Goal: Task Accomplishment & Management: Complete application form

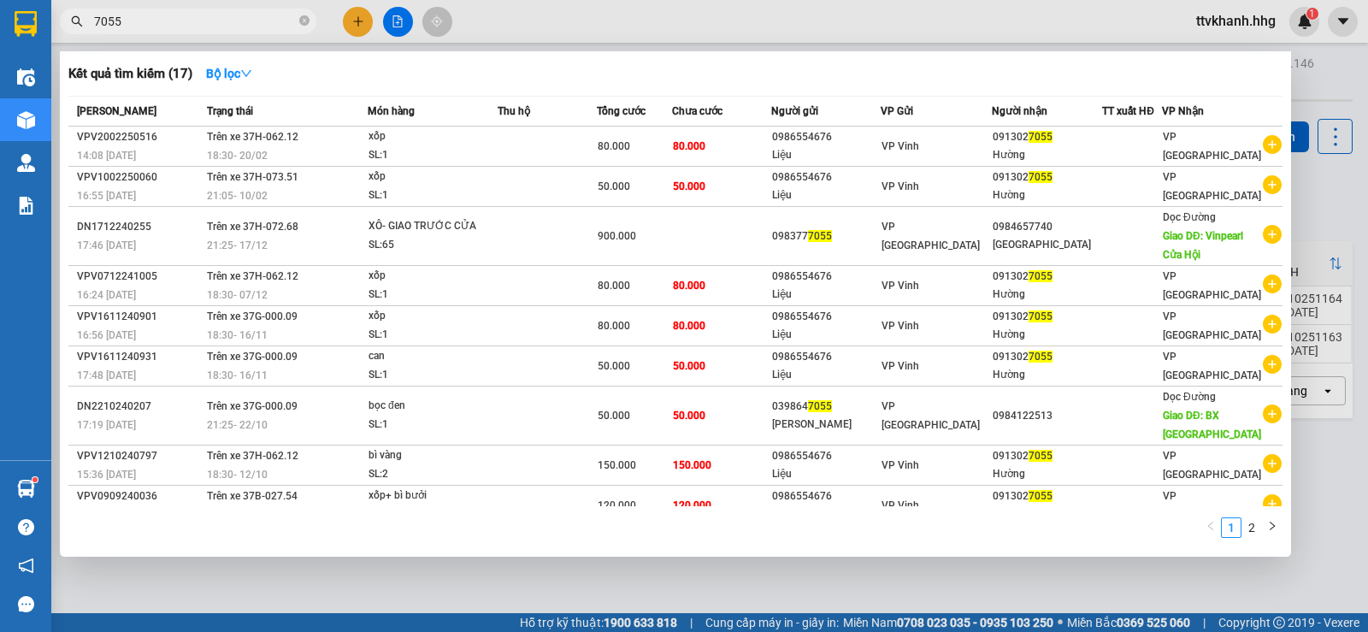
click at [361, 19] on div at bounding box center [684, 316] width 1368 height 632
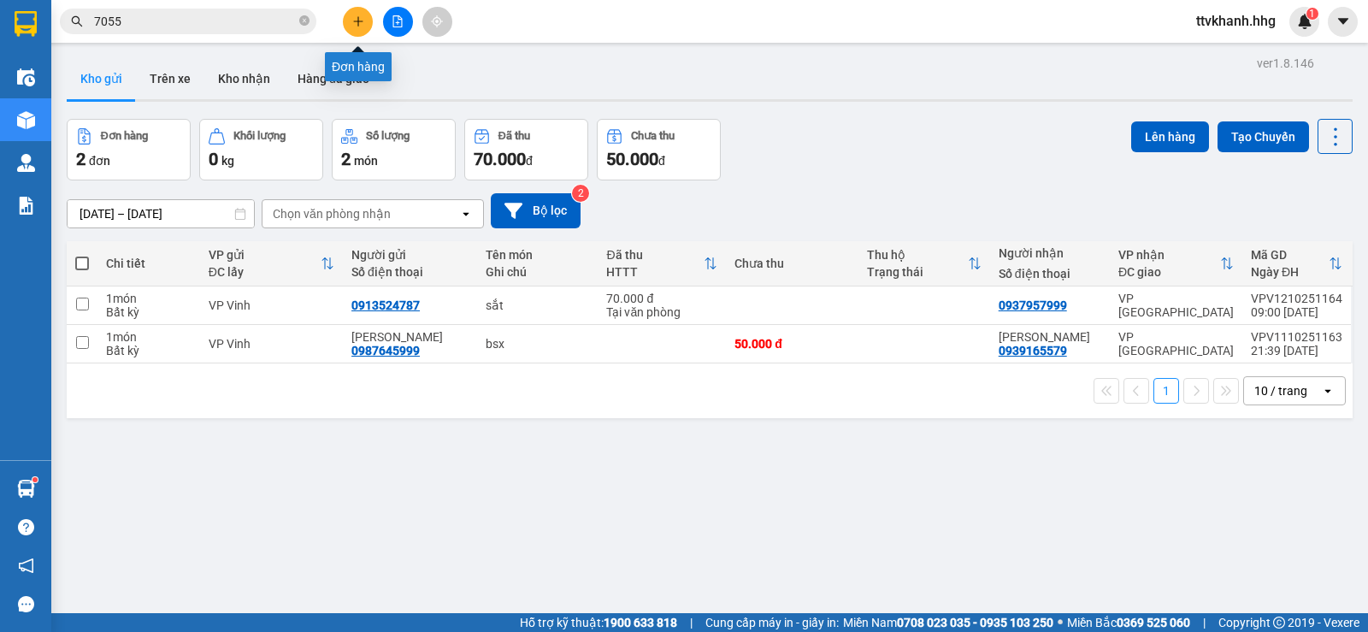
click at [352, 16] on icon "plus" at bounding box center [358, 21] width 12 height 12
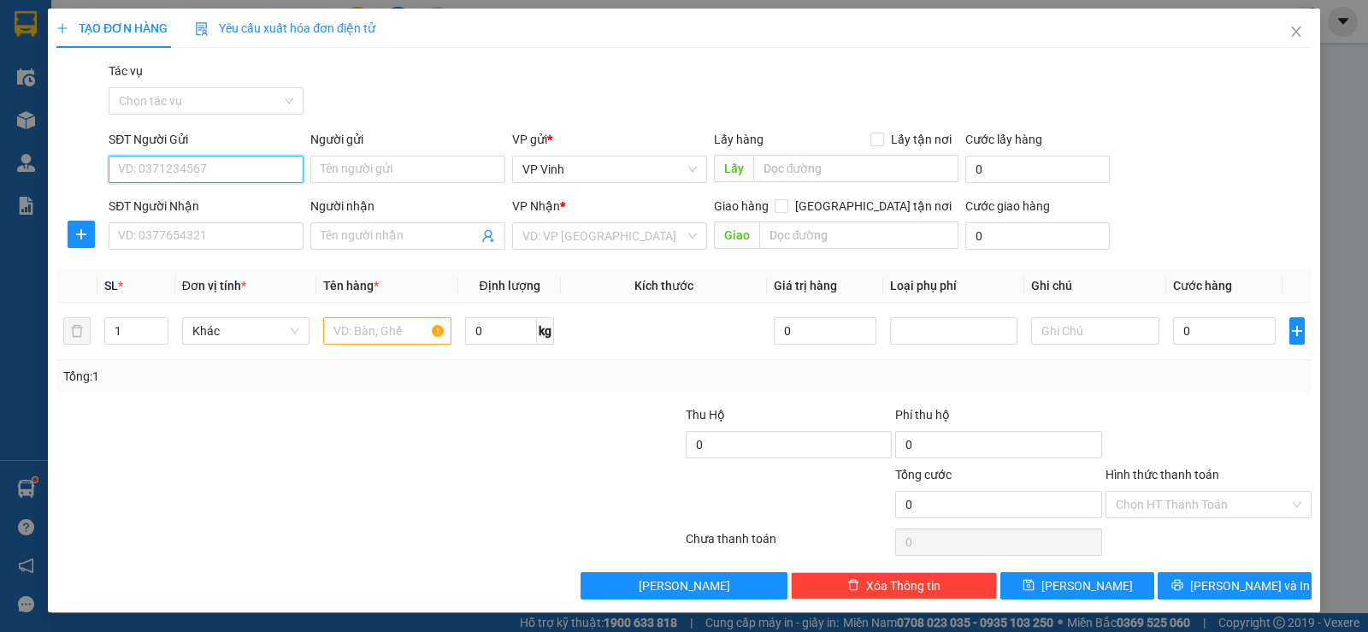
click at [189, 173] on input "SĐT Người Gửi" at bounding box center [206, 169] width 195 height 27
type input "0941595533"
click at [213, 206] on div "0941595533 - 0964724965" at bounding box center [204, 203] width 173 height 19
type input "0964724965"
type input "0941595533"
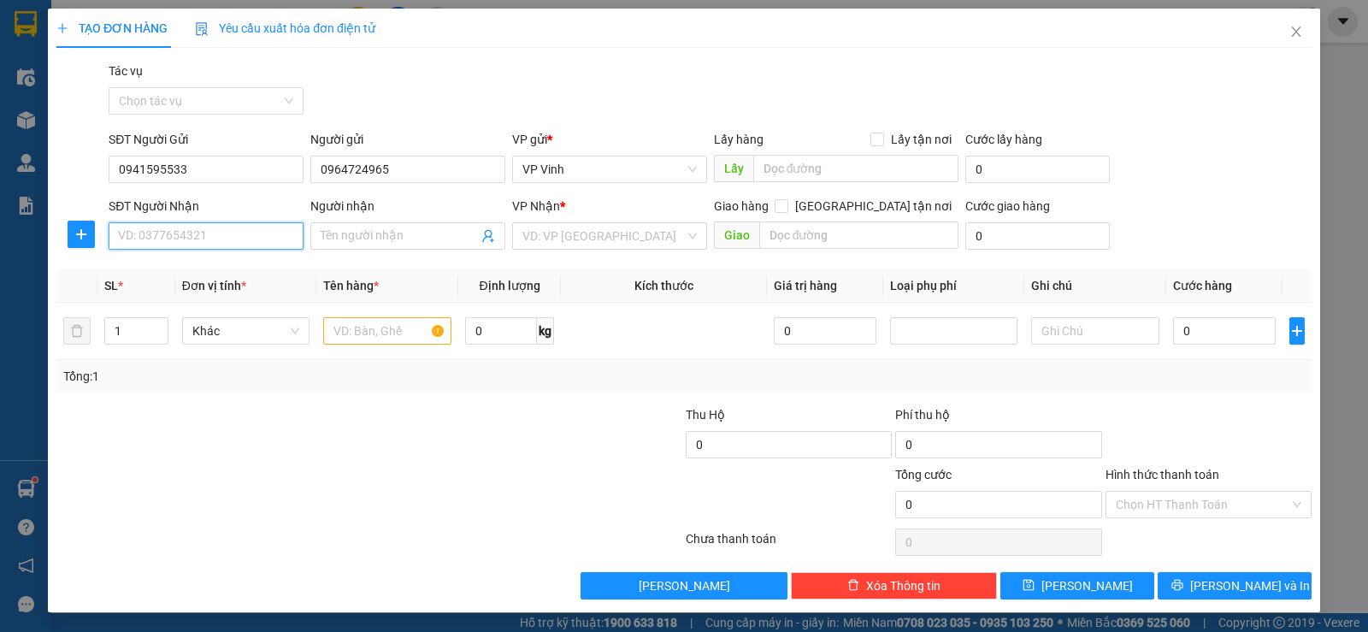
click at [186, 236] on input "SĐT Người Nhận" at bounding box center [206, 235] width 195 height 27
type input "0337369440"
click at [584, 235] on input "search" at bounding box center [603, 236] width 162 height 26
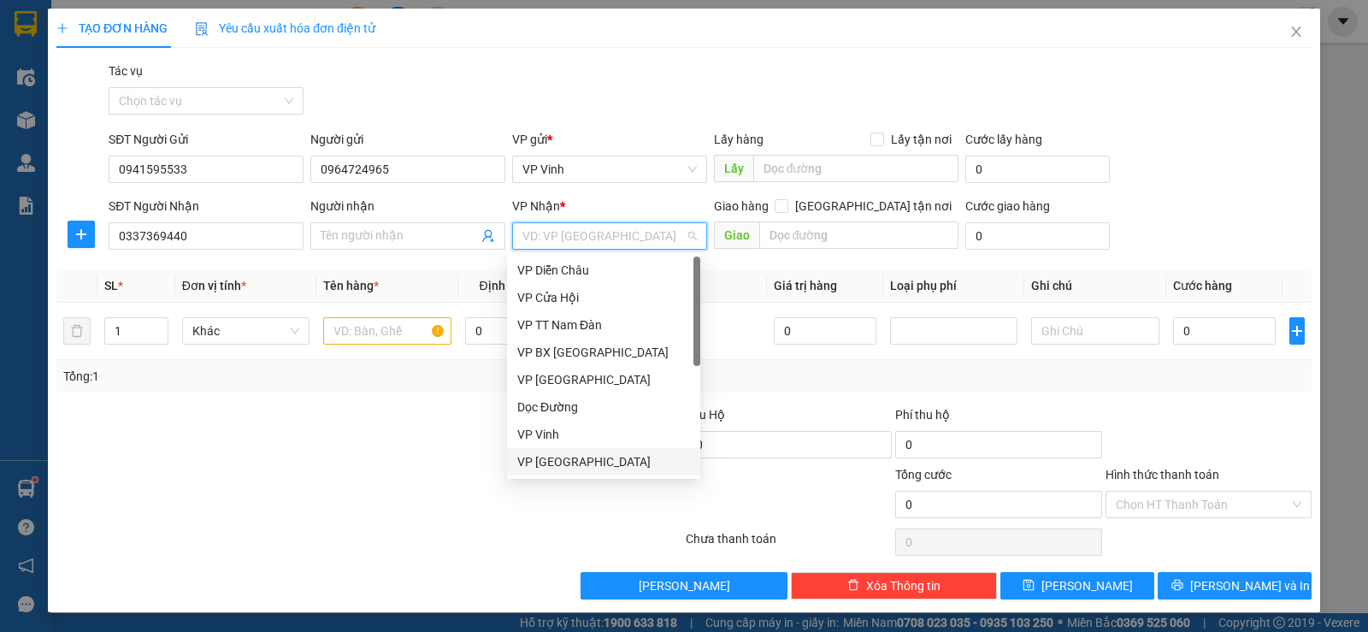
click at [551, 455] on div "VP [GEOGRAPHIC_DATA]" at bounding box center [603, 461] width 173 height 19
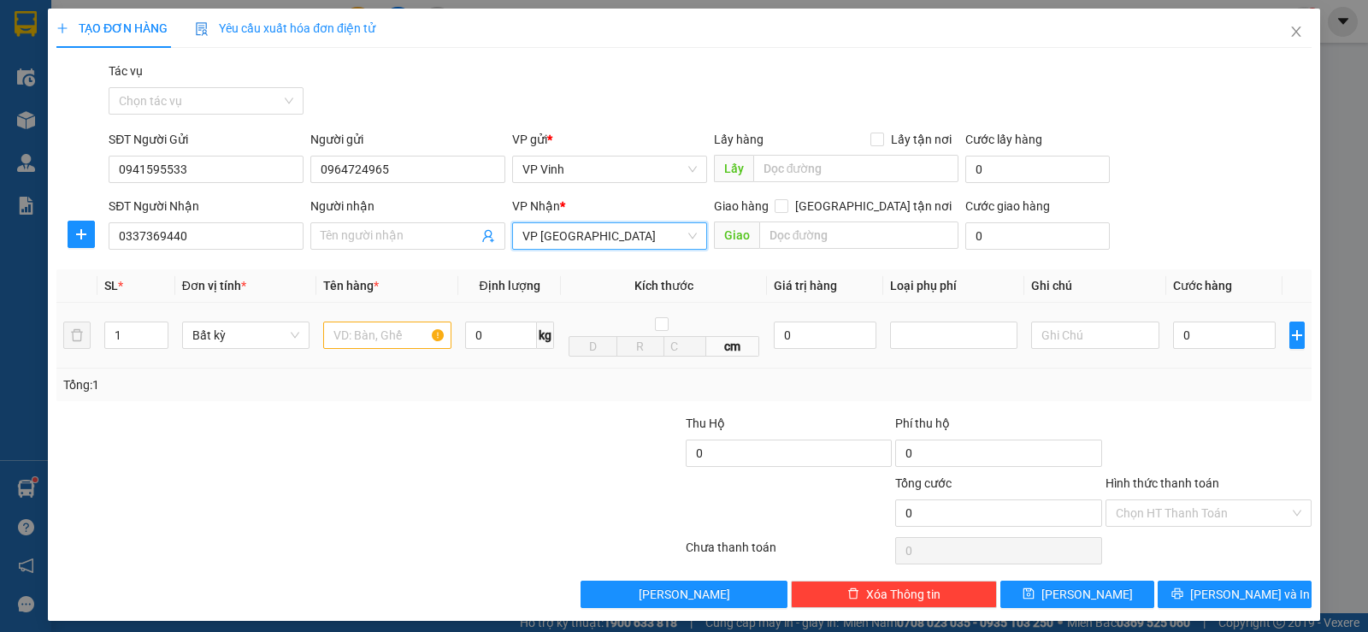
click at [499, 350] on div "0 kg" at bounding box center [509, 335] width 89 height 34
click at [345, 337] on input "text" at bounding box center [387, 335] width 128 height 27
type input "bọc nhỏ"
click at [1209, 341] on input "0" at bounding box center [1224, 335] width 103 height 27
type input "5"
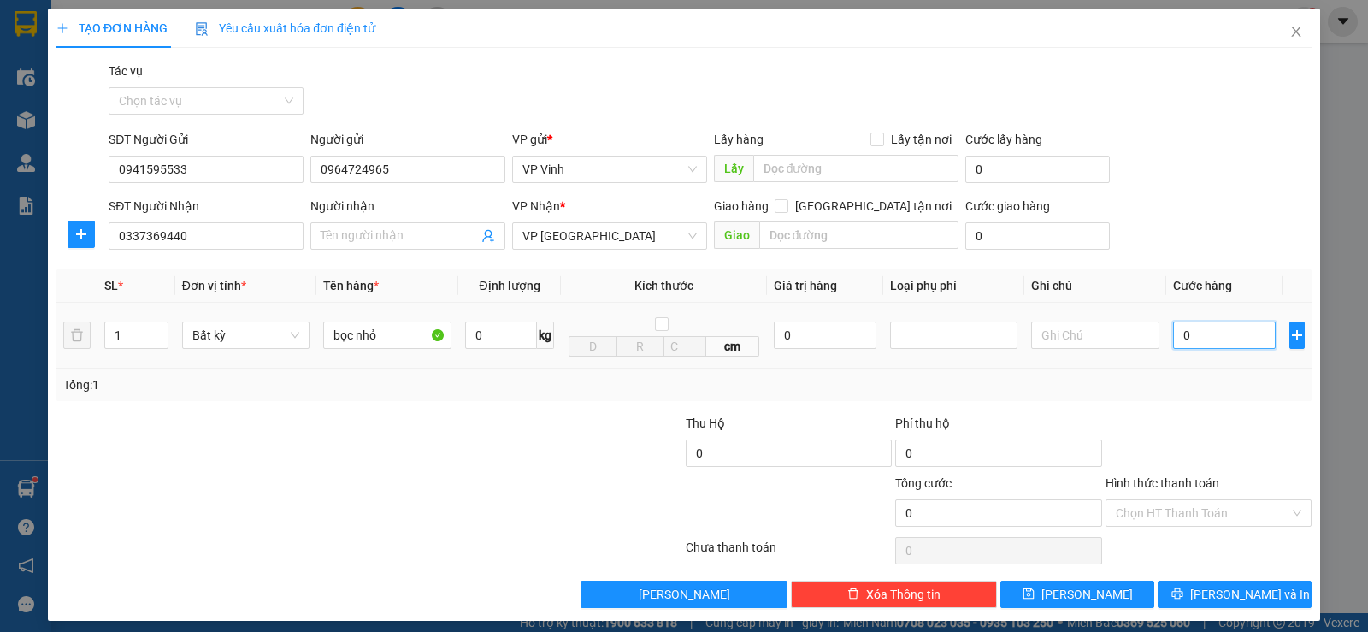
type input "5"
type input "50"
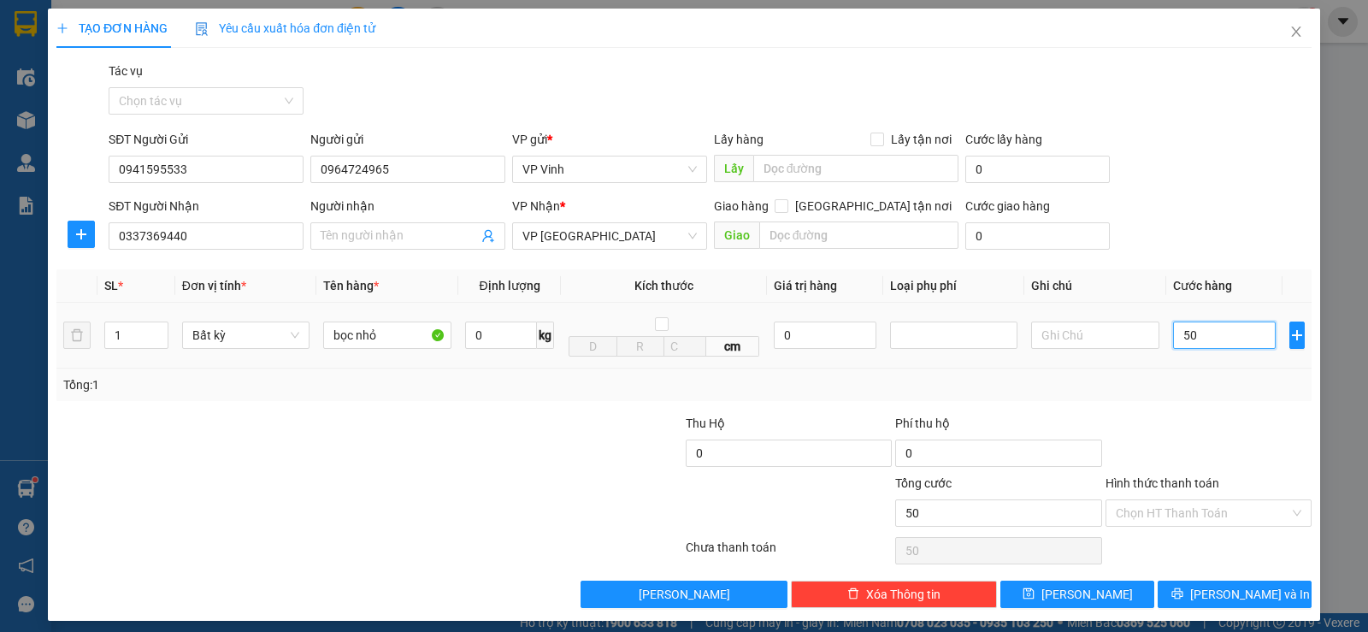
type input "500"
type input "5.000"
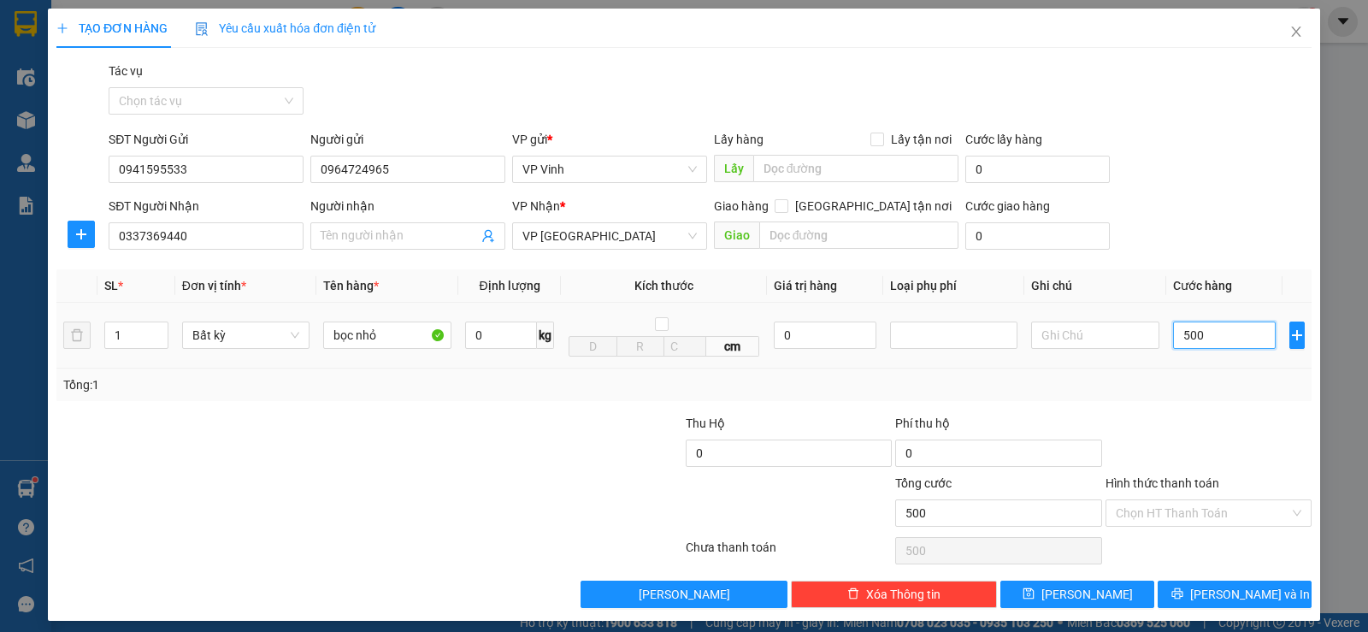
type input "5.000"
type input "50.000"
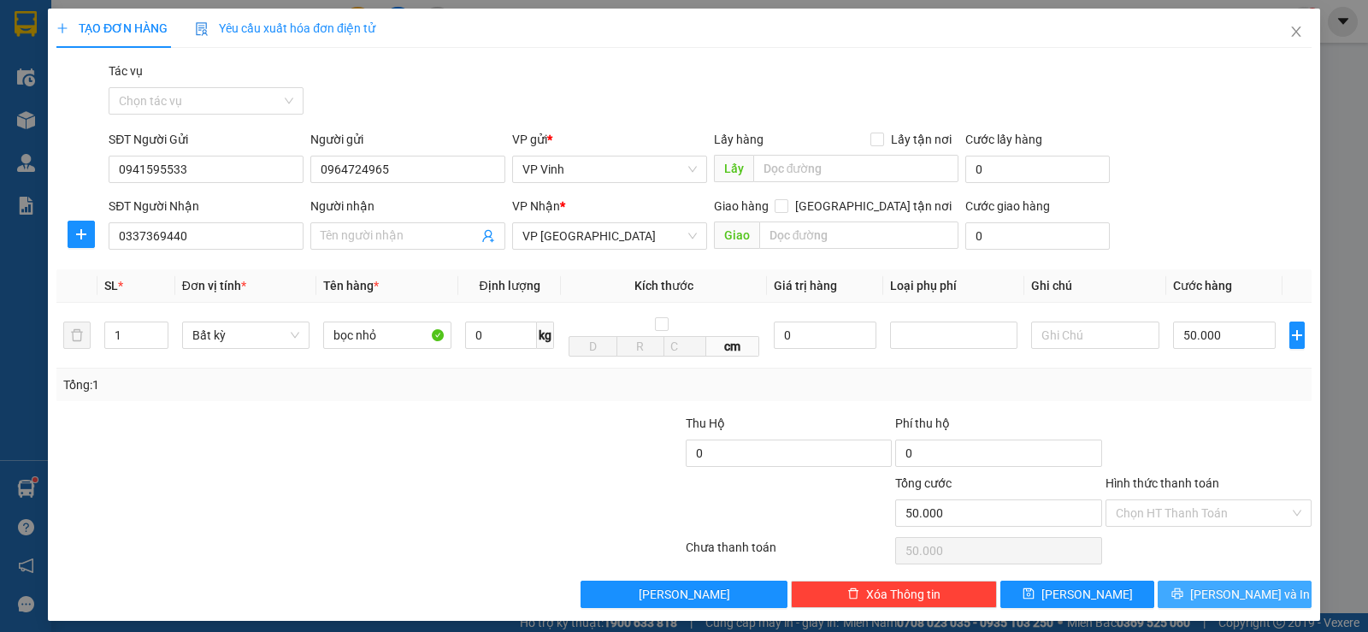
click at [1210, 599] on span "[PERSON_NAME] và In" at bounding box center [1250, 594] width 120 height 19
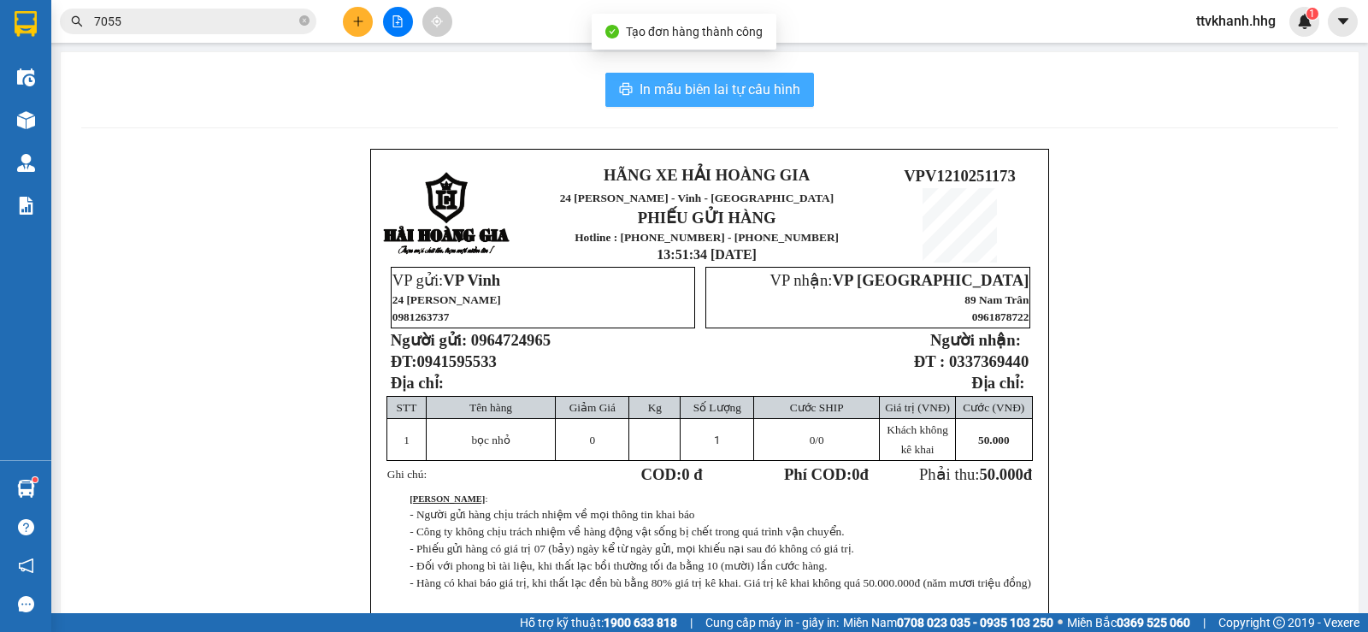
click at [685, 82] on span "In mẫu biên lai tự cấu hình" at bounding box center [720, 89] width 161 height 21
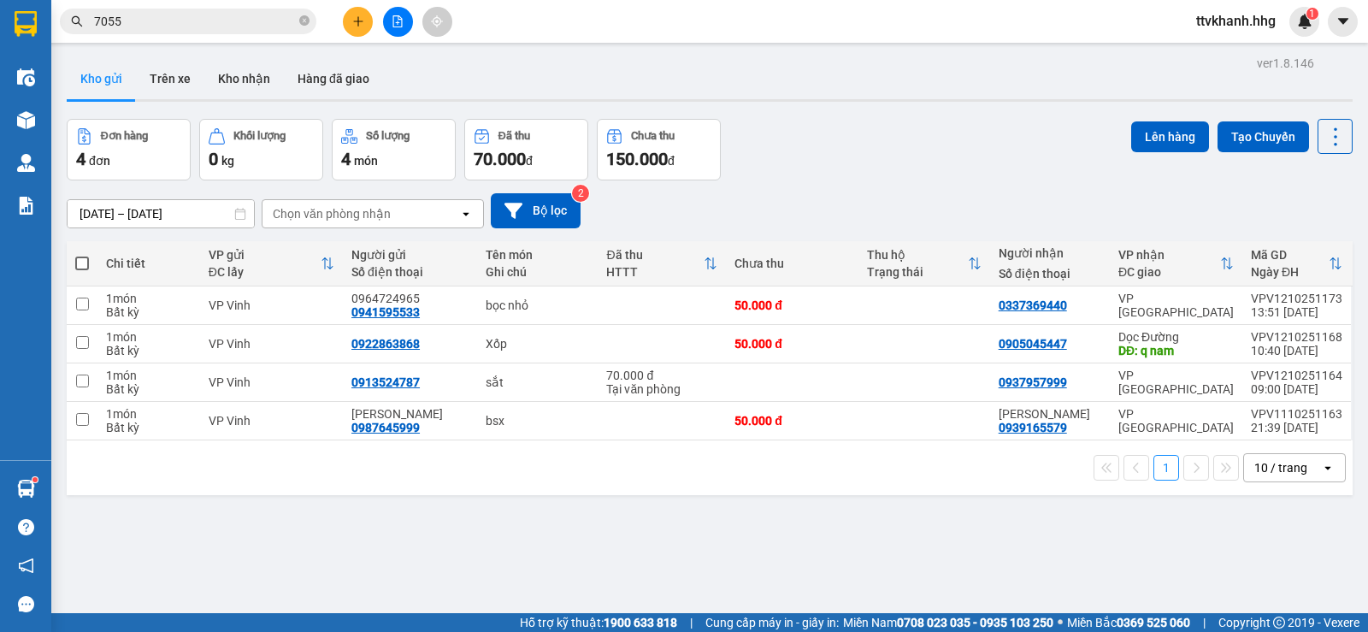
click at [675, 552] on div "ver 1.8.146 Kho gửi Trên xe Kho nhận Hàng đã giao Đơn hàng 4 đơn Khối lượng 0 k…" at bounding box center [710, 367] width 1300 height 632
click at [1246, 26] on span "ttvkhanh.hhg" at bounding box center [1236, 20] width 107 height 21
click at [1240, 57] on span "Đăng xuất" at bounding box center [1242, 53] width 73 height 19
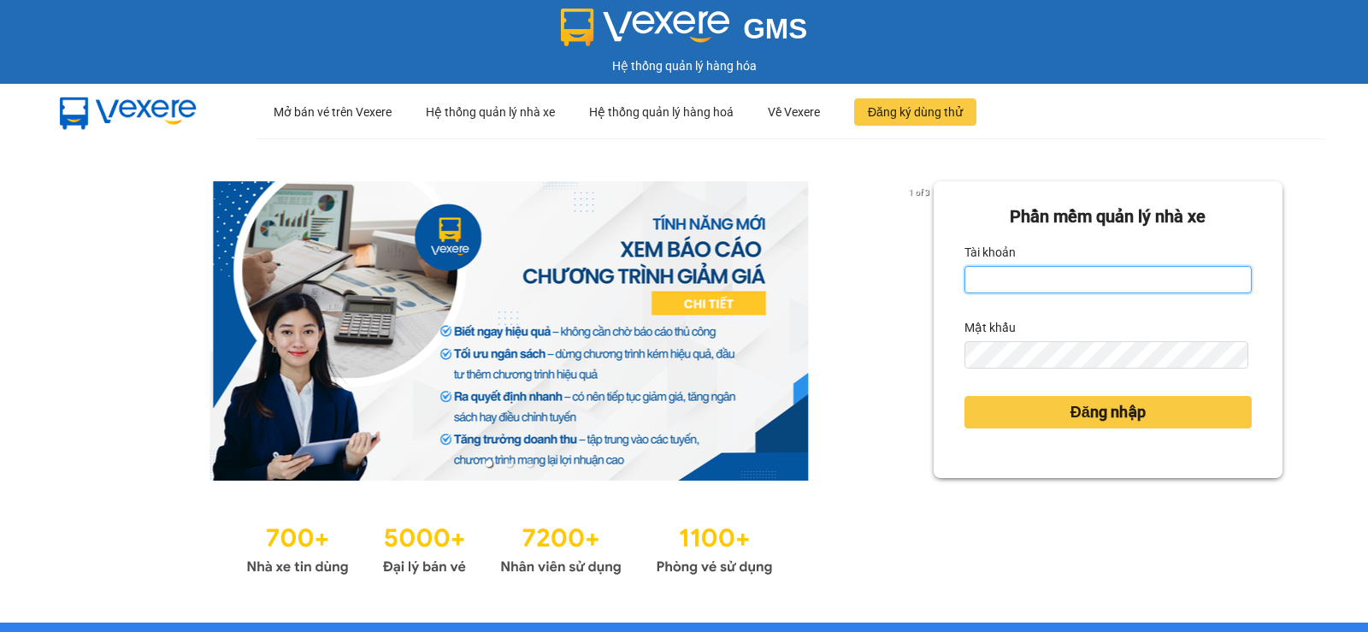
click at [1060, 278] on input "Tài khoản" at bounding box center [1108, 279] width 287 height 27
type input "dltduong.hhg"
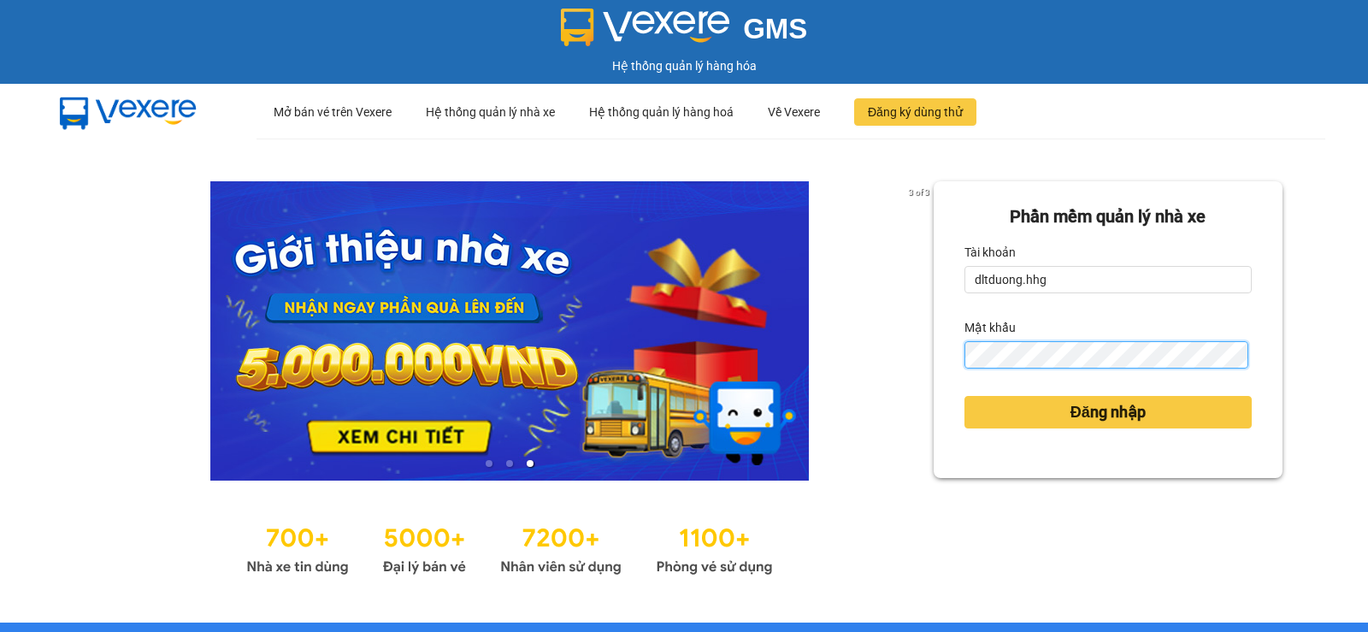
click at [965, 396] on button "Đăng nhập" at bounding box center [1108, 412] width 287 height 32
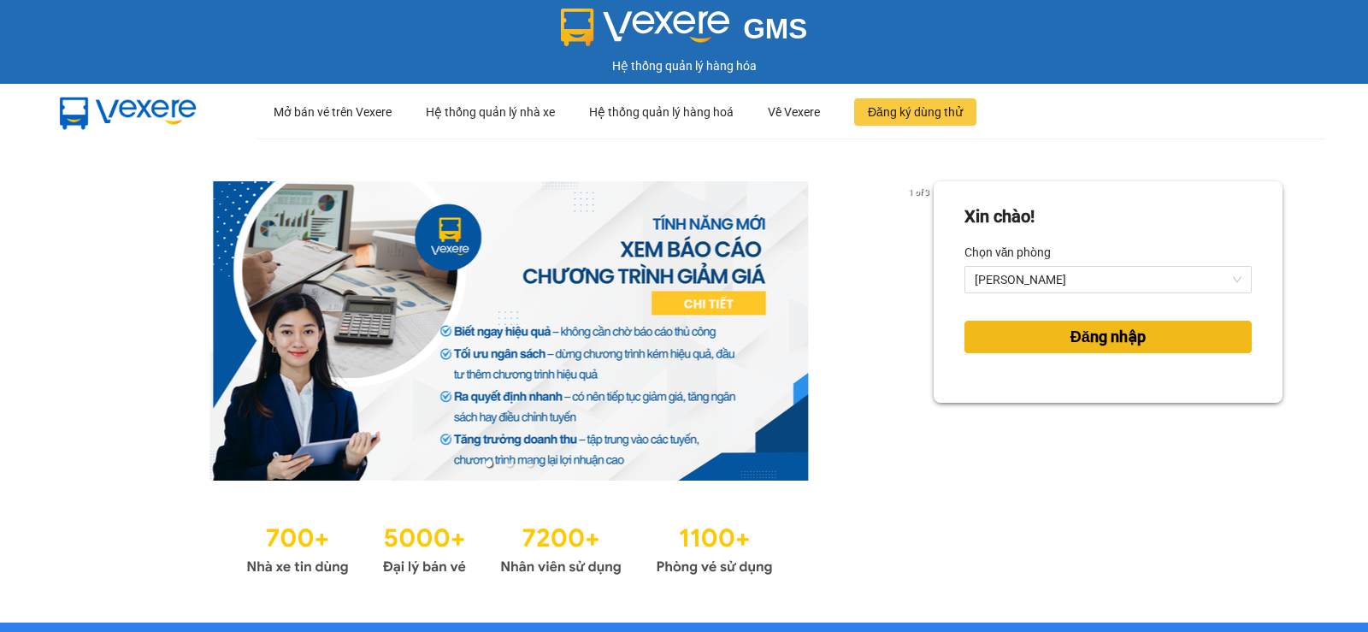
click at [1128, 334] on span "Đăng nhập" at bounding box center [1108, 337] width 75 height 24
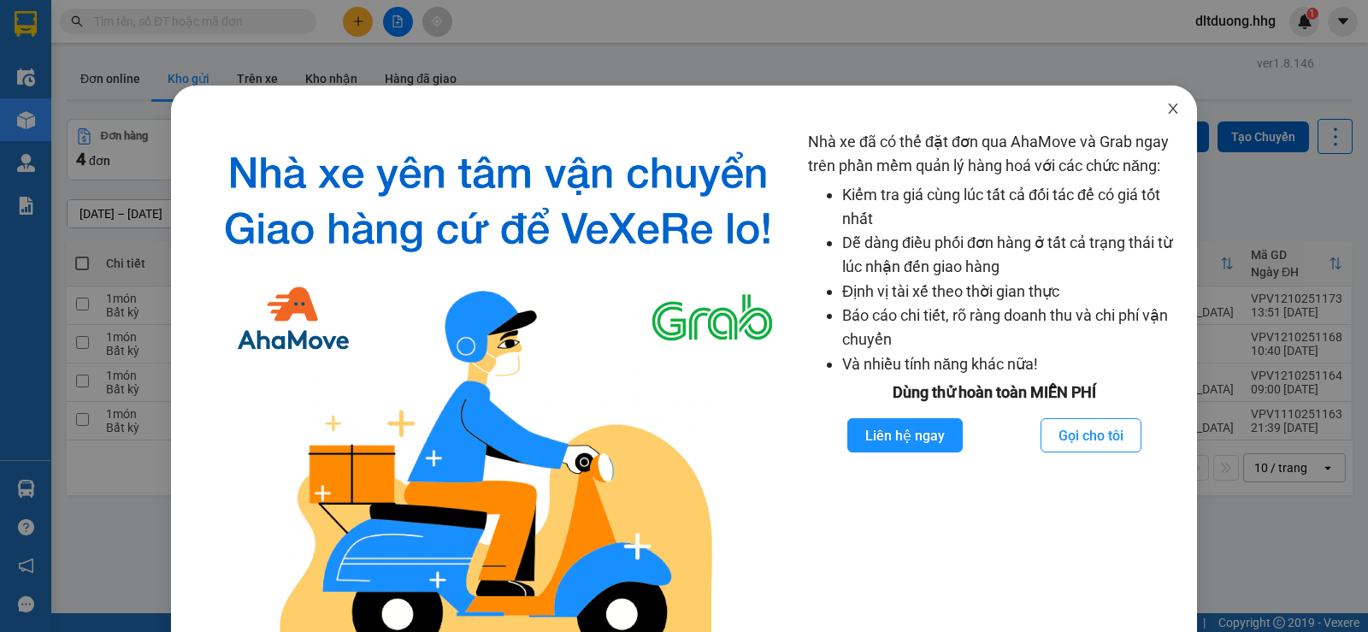
click at [1166, 109] on icon "close" at bounding box center [1173, 109] width 14 height 14
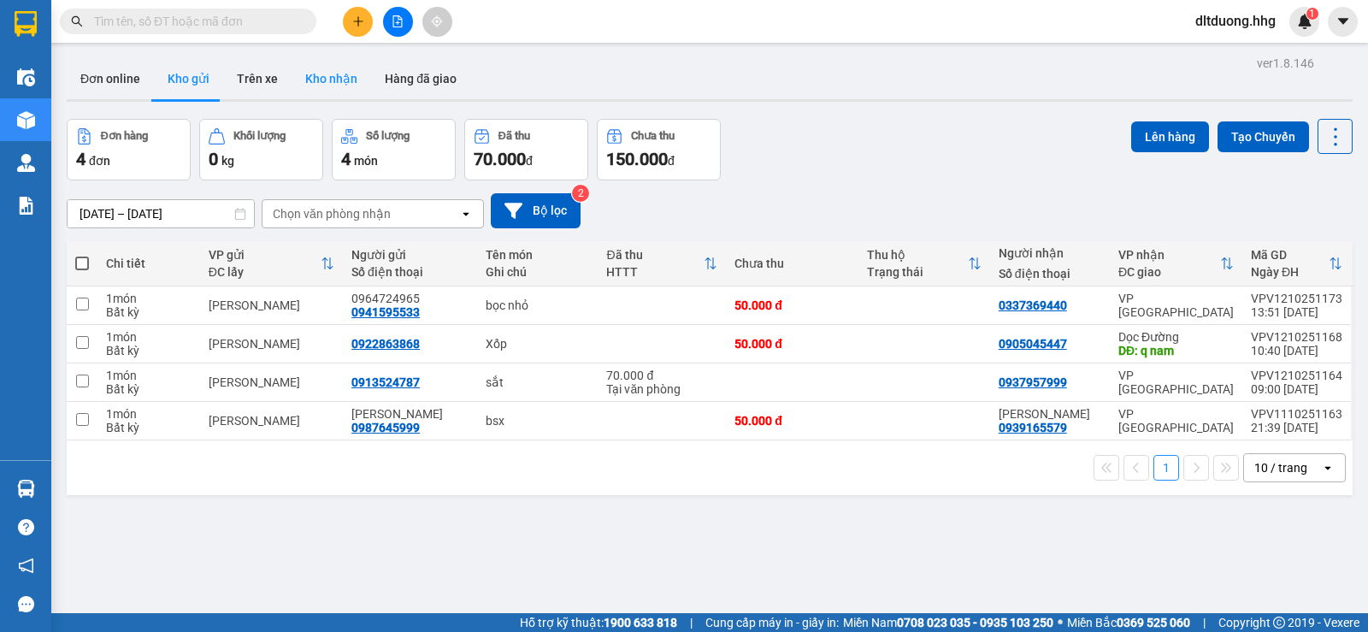
click at [317, 77] on button "Kho nhận" at bounding box center [332, 78] width 80 height 41
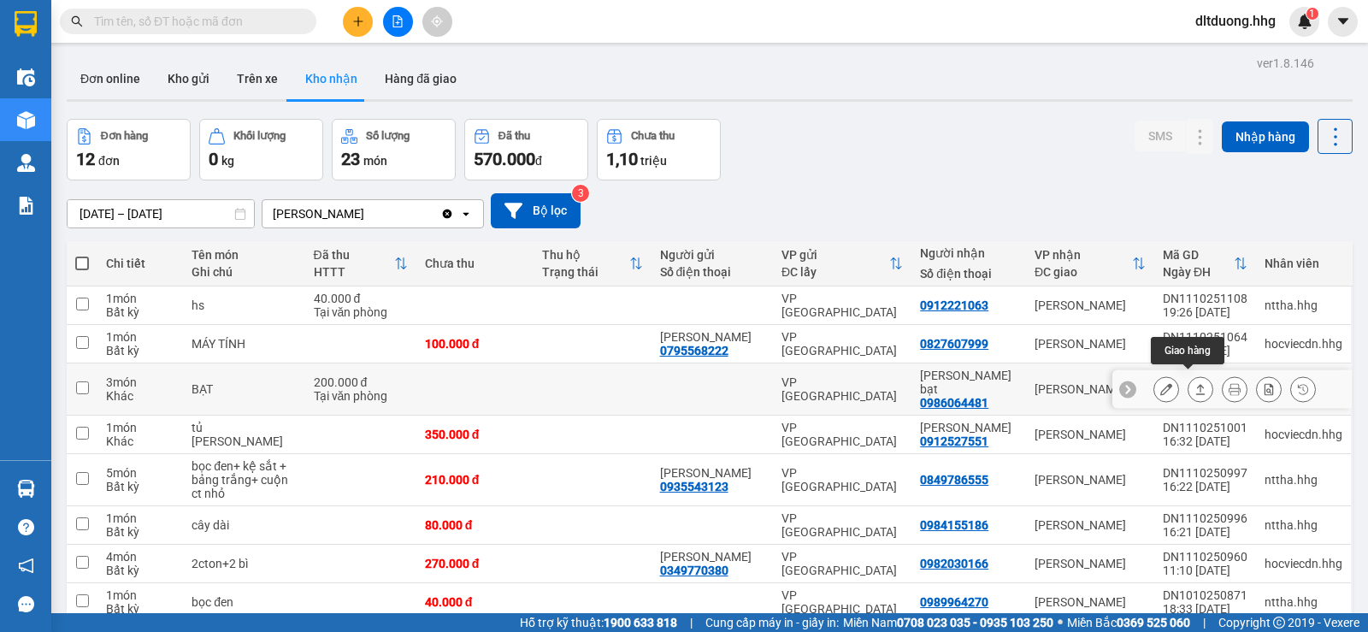
click at [1189, 382] on button at bounding box center [1201, 390] width 24 height 30
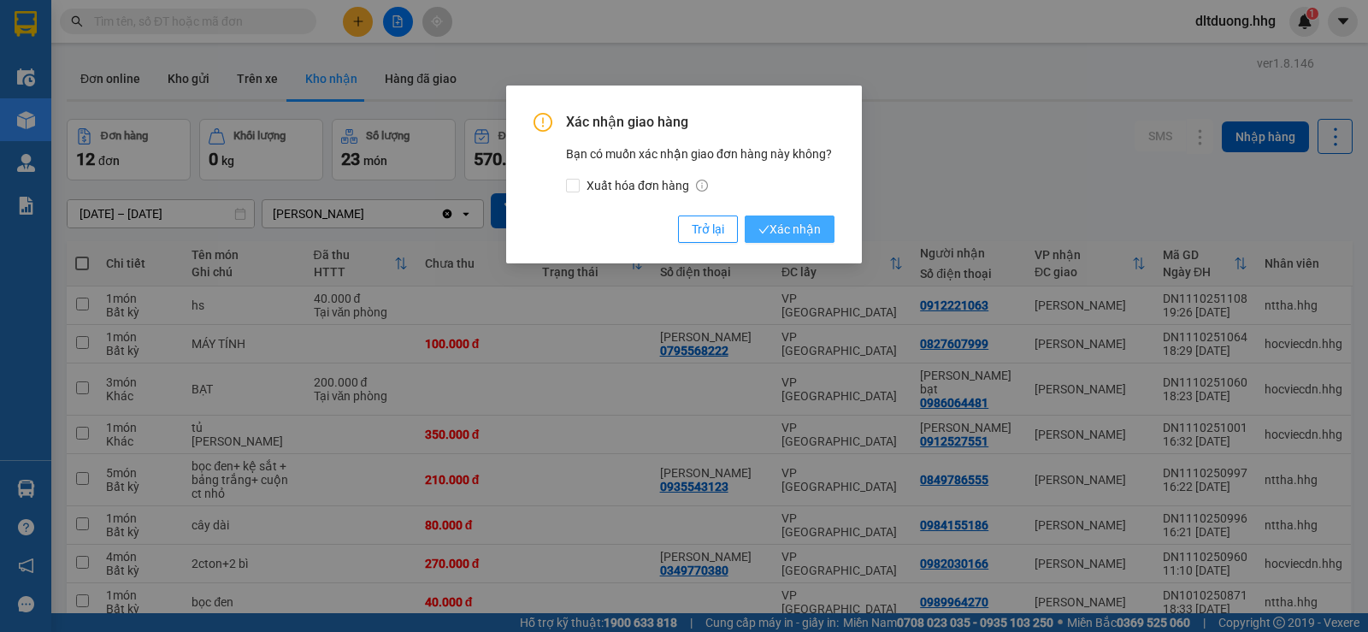
click at [799, 228] on span "Xác nhận" at bounding box center [789, 229] width 62 height 19
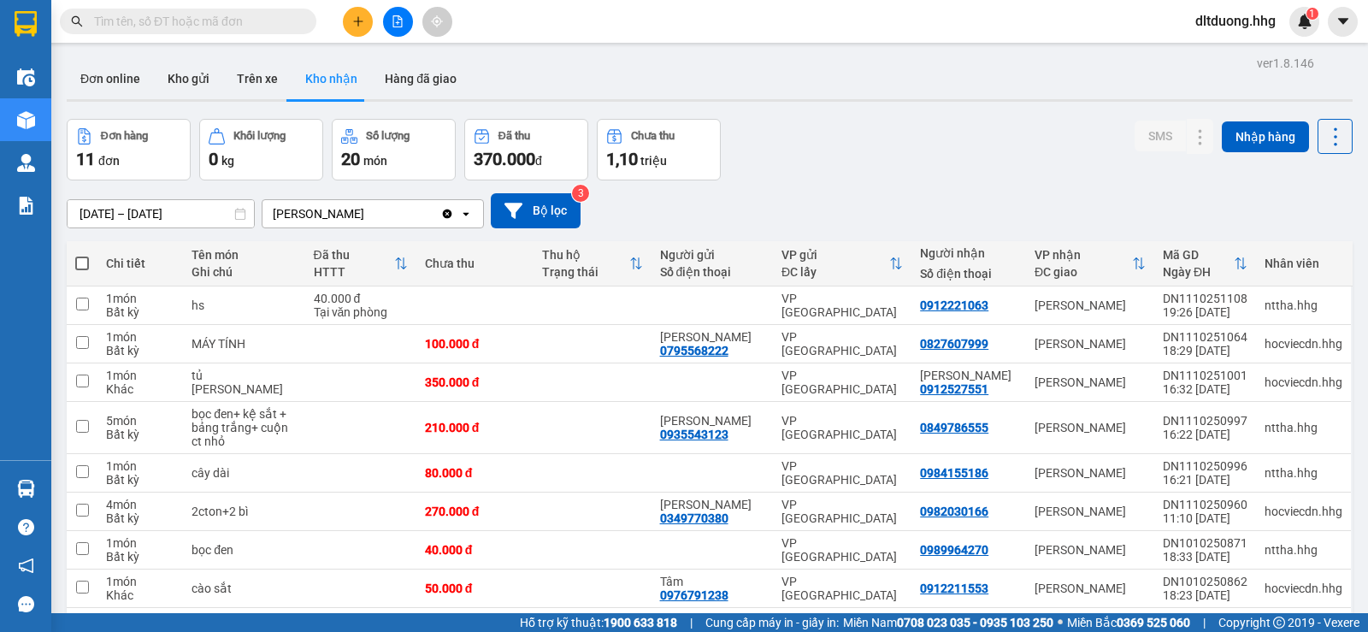
click at [155, 212] on input "[DATE] – [DATE]" at bounding box center [161, 213] width 186 height 27
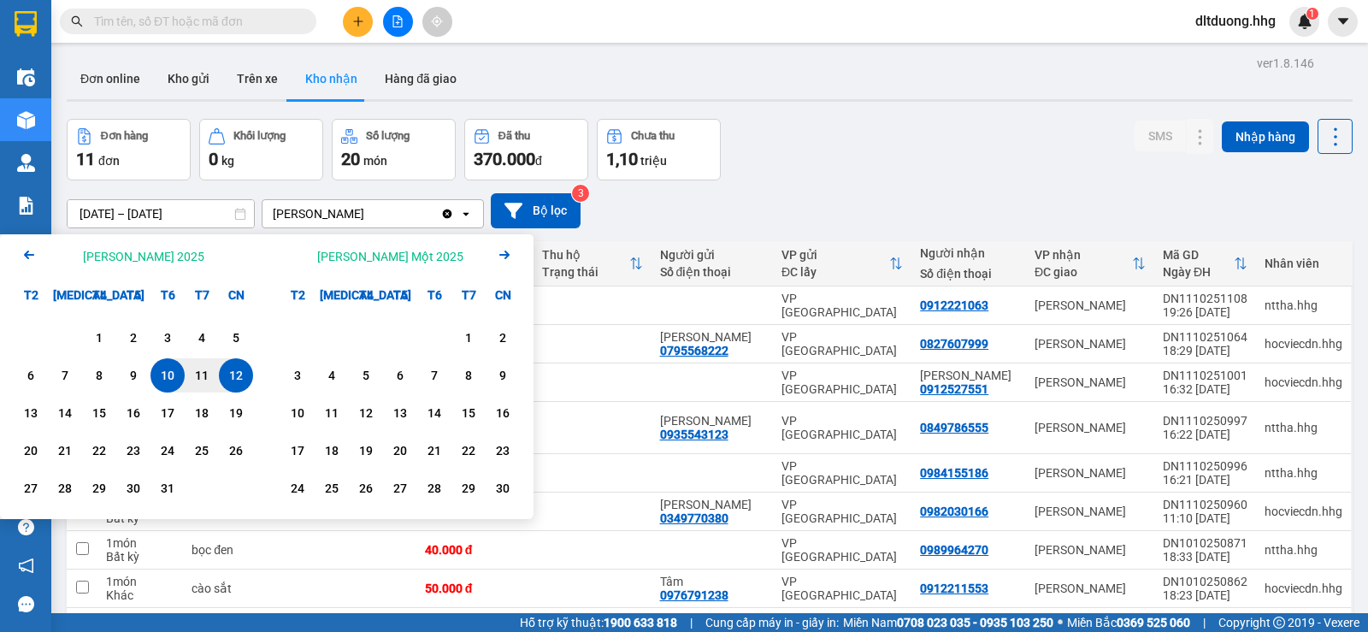
click at [26, 254] on icon "Previous month." at bounding box center [29, 255] width 10 height 9
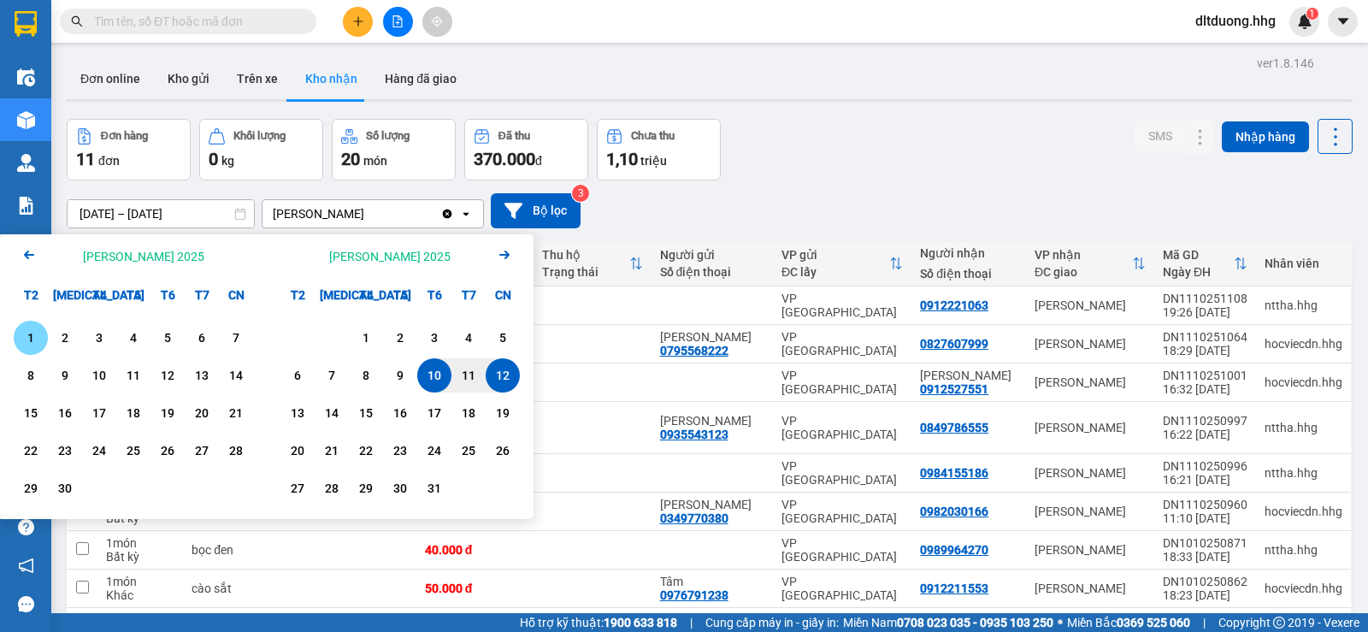
click at [26, 254] on icon "Previous month." at bounding box center [29, 255] width 10 height 9
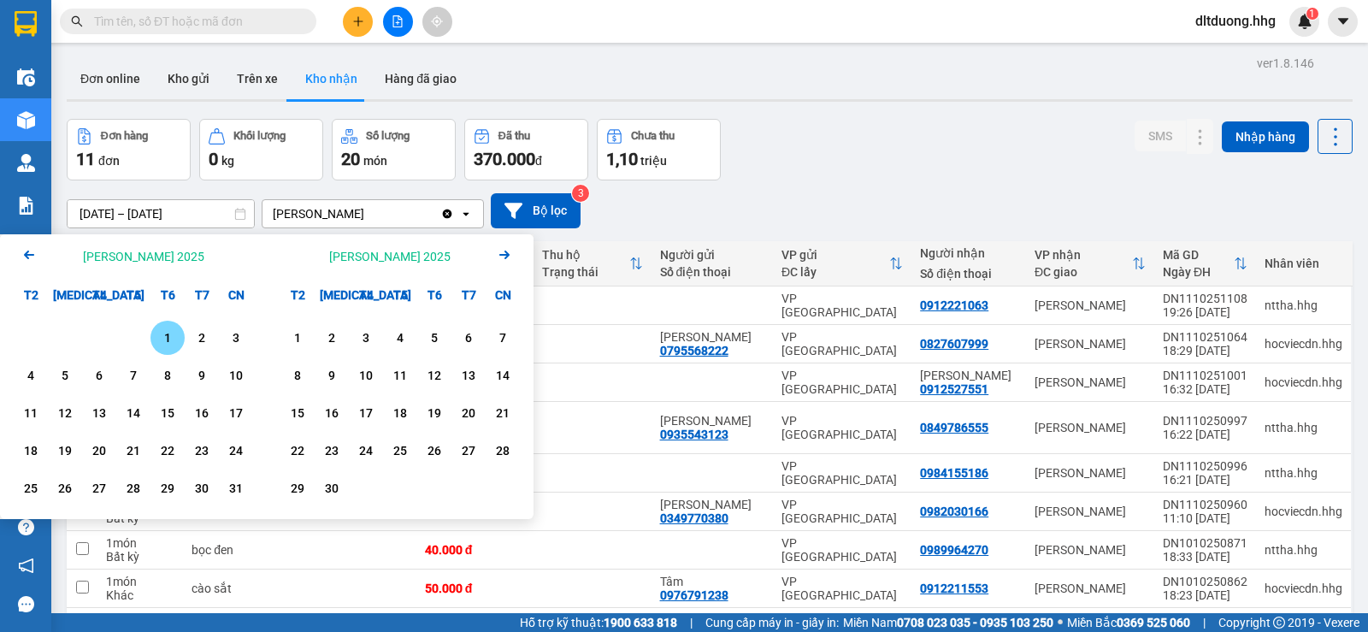
click at [33, 257] on icon "Arrow Left" at bounding box center [29, 255] width 21 height 21
click at [62, 337] on div "1" at bounding box center [65, 337] width 24 height 21
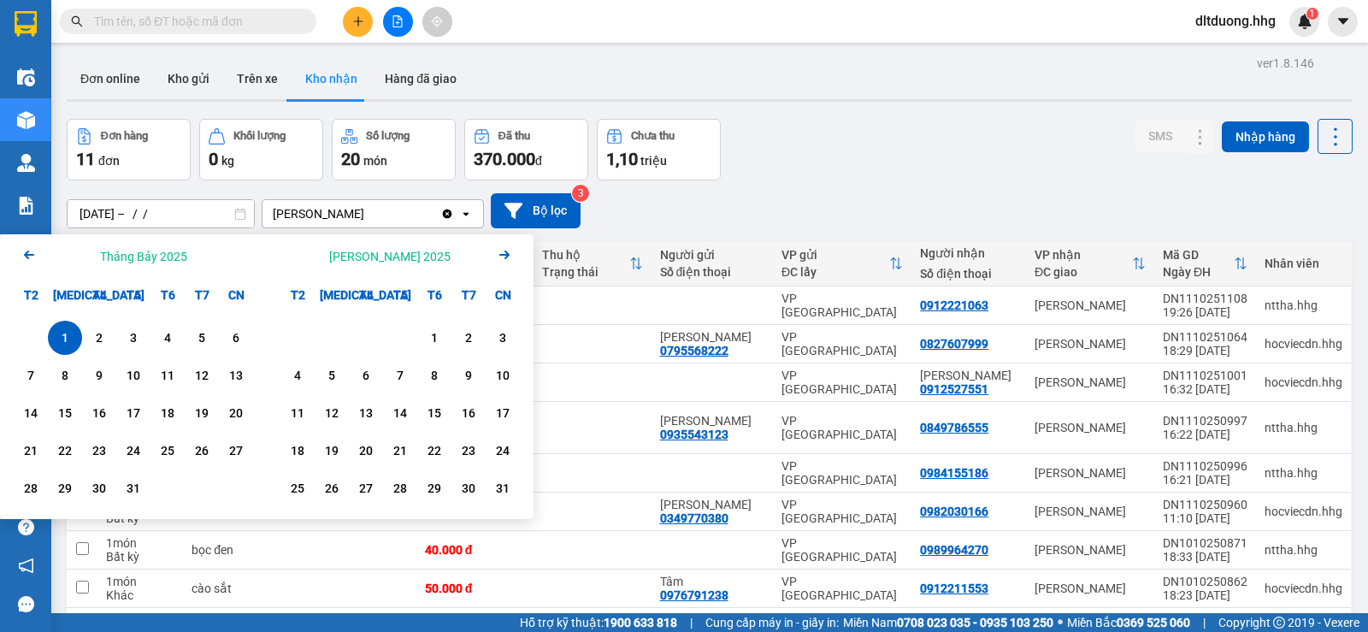
click at [505, 251] on icon "Next month." at bounding box center [504, 255] width 10 height 9
click at [506, 256] on icon "Next month." at bounding box center [504, 255] width 10 height 9
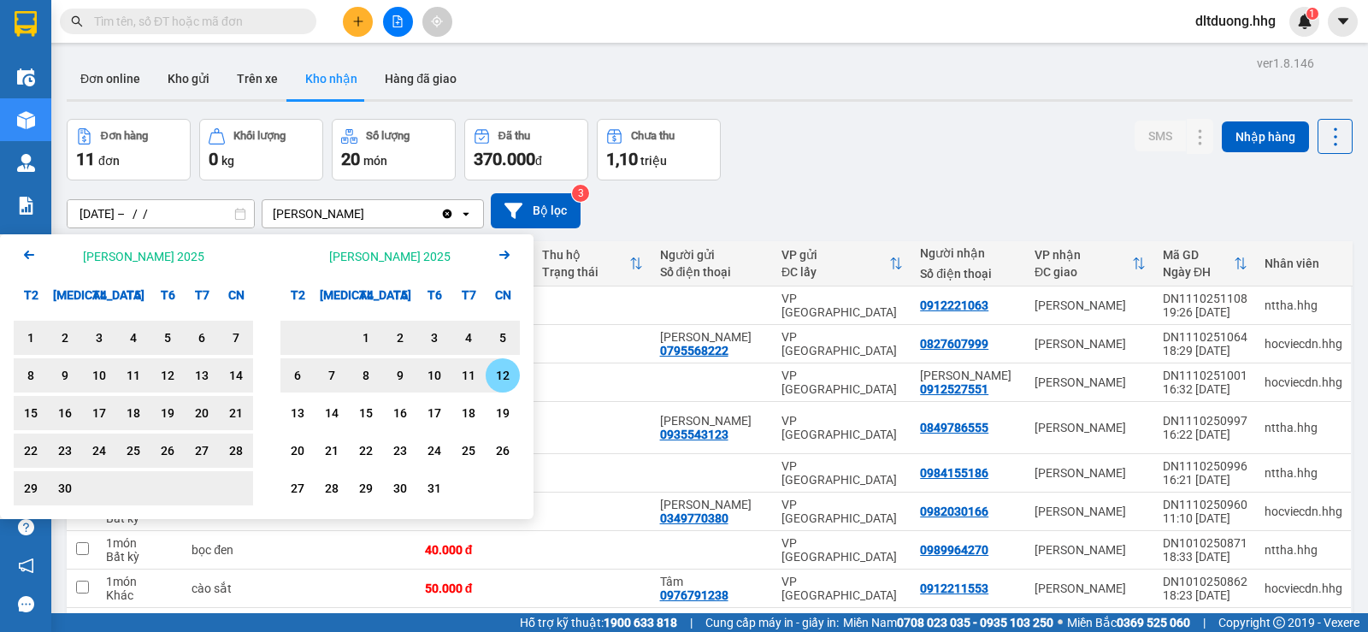
click at [503, 377] on div "12" at bounding box center [503, 375] width 24 height 21
type input "01/07/2025 – 12/10/2025"
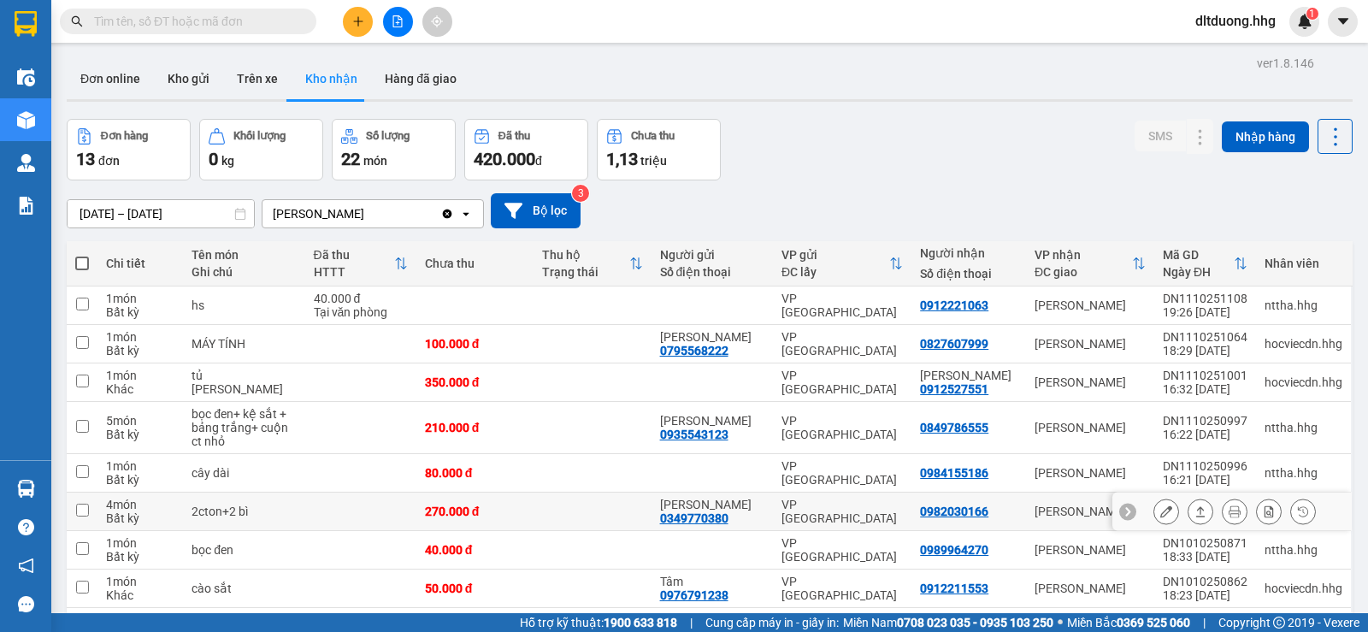
scroll to position [142, 0]
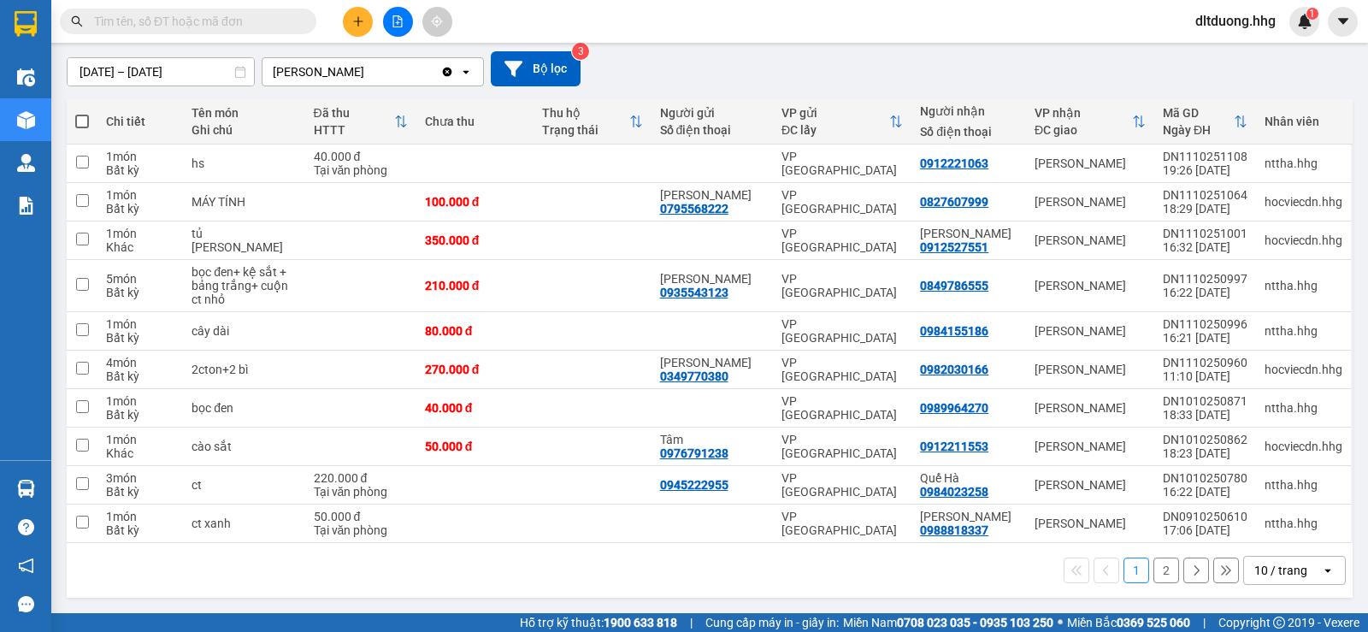
click at [1272, 577] on div "10 / trang" at bounding box center [1280, 570] width 53 height 17
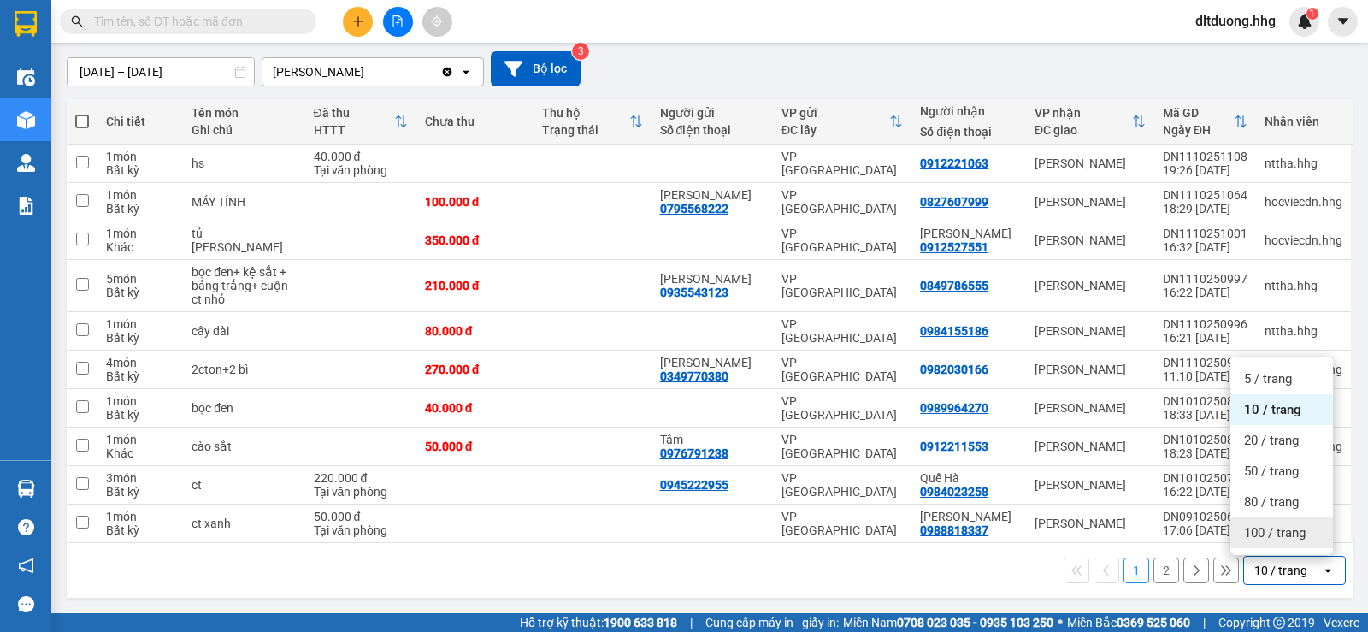
click at [1249, 537] on span "100 / trang" at bounding box center [1275, 532] width 62 height 17
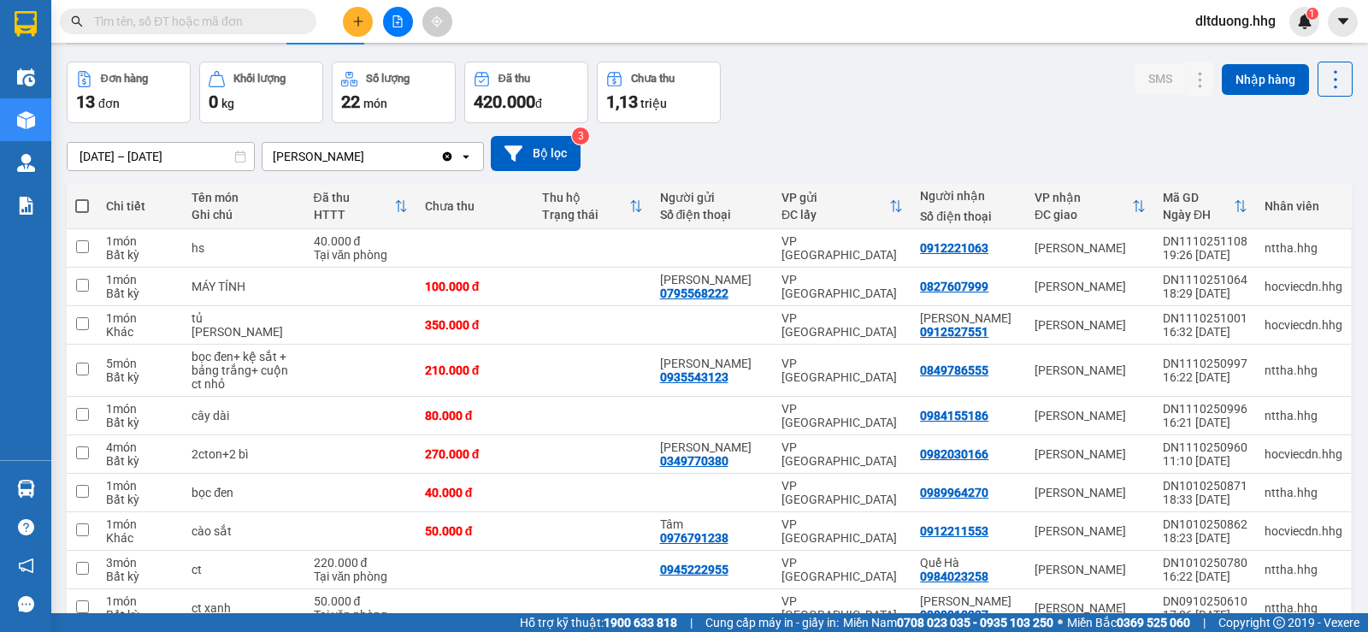
scroll to position [1, 0]
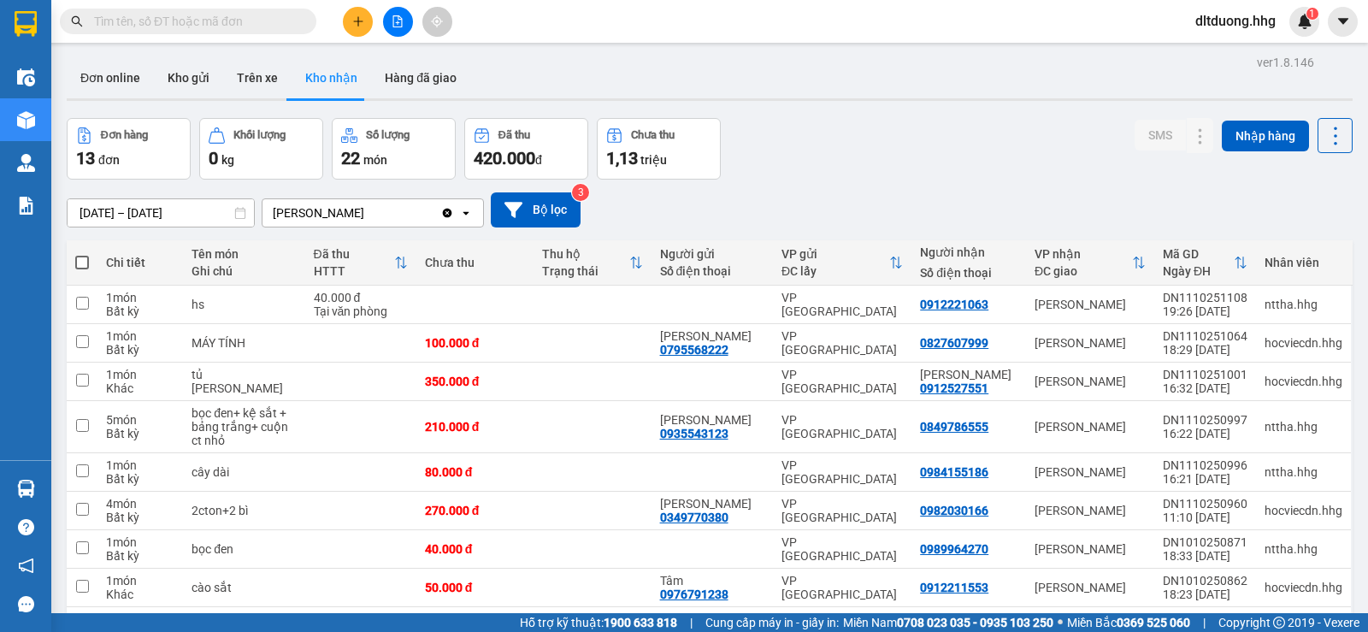
click at [1212, 29] on span "dltduong.hhg" at bounding box center [1236, 20] width 108 height 21
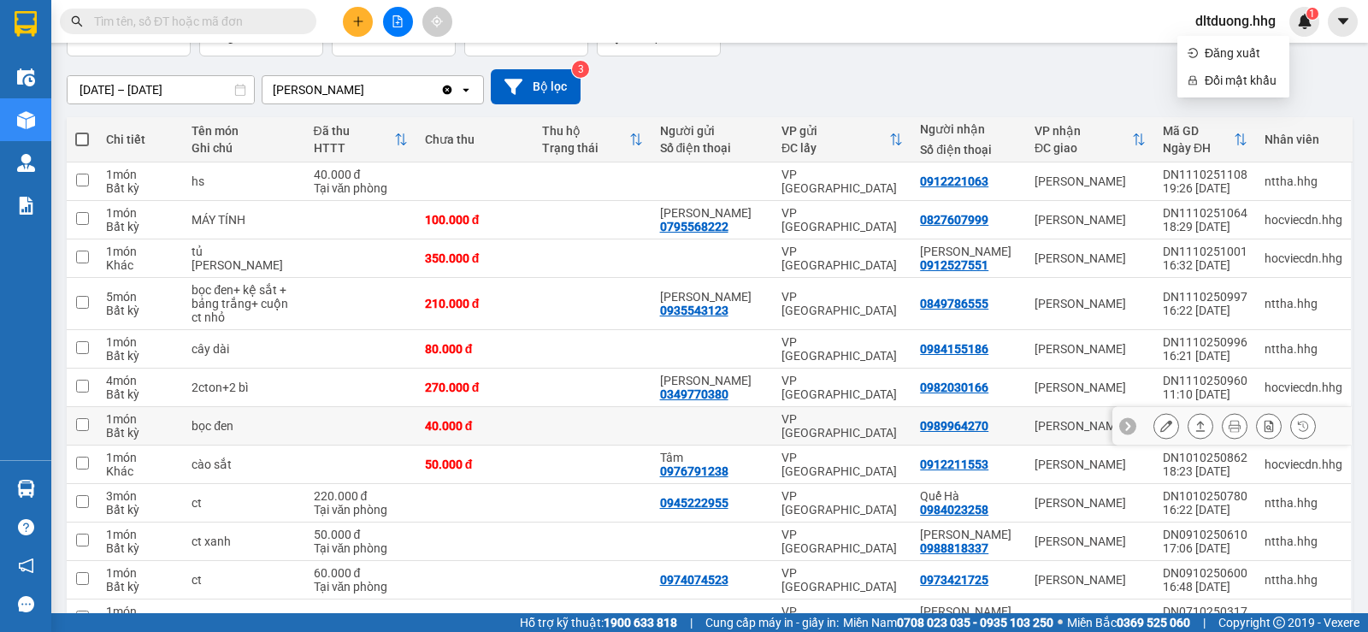
scroll to position [257, 0]
